Goal: Ask a question

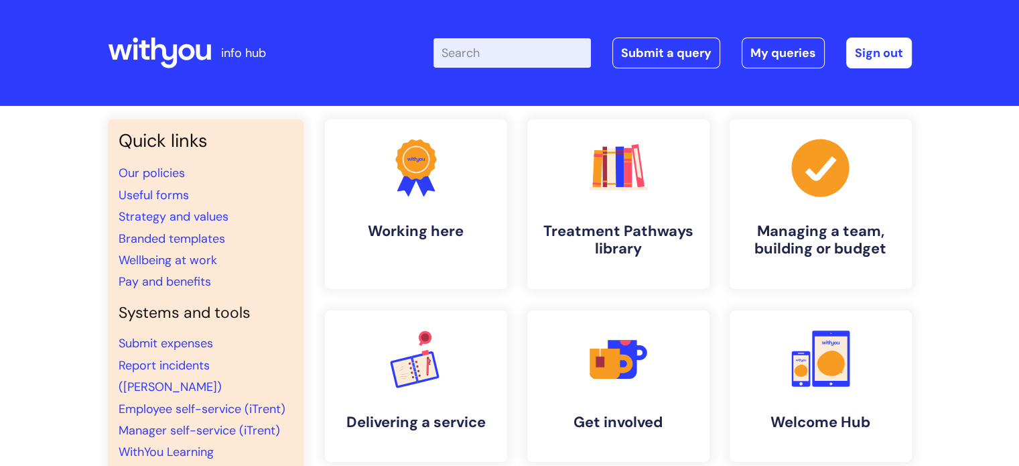
click at [564, 53] on input "Enter your search term here..." at bounding box center [512, 52] width 157 height 29
type input "job decription"
click button "Search" at bounding box center [0, 0] width 0 height 0
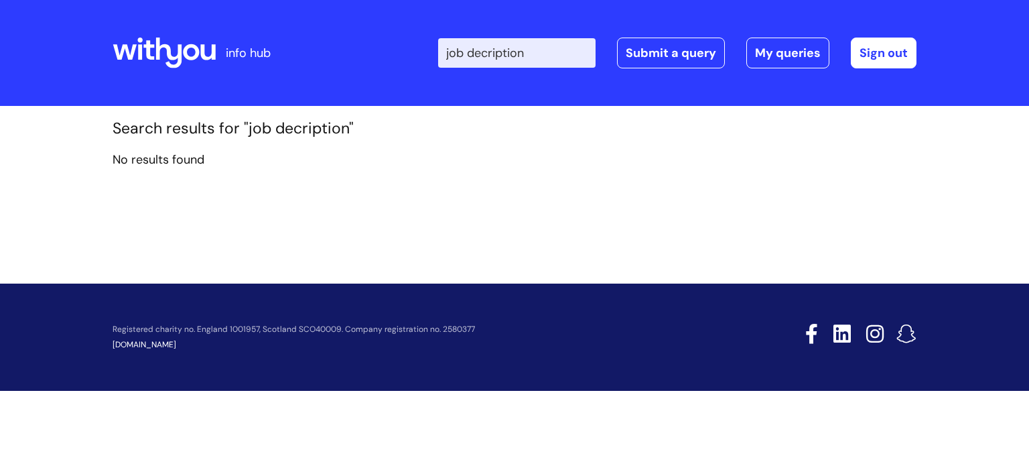
click at [180, 50] on icon at bounding box center [169, 53] width 26 height 31
